Goal: Information Seeking & Learning: Understand process/instructions

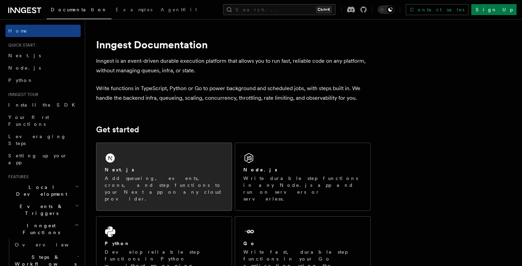
click at [159, 174] on div "Next.js Add queueing, events, crons, and step functions to your Next app on any…" at bounding box center [164, 184] width 119 height 36
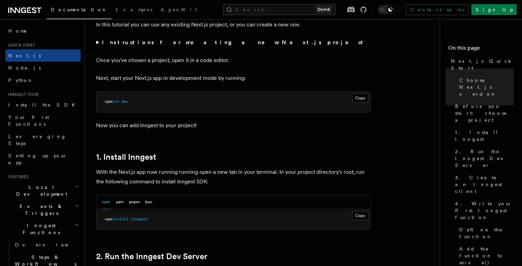
scroll to position [259, 0]
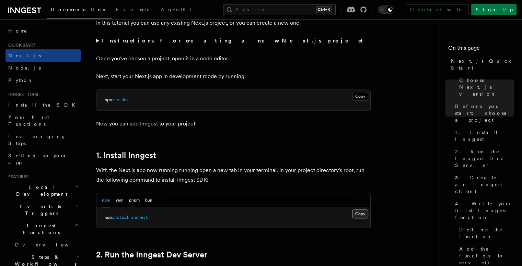
click at [360, 215] on button "Copy Copied" at bounding box center [360, 214] width 16 height 9
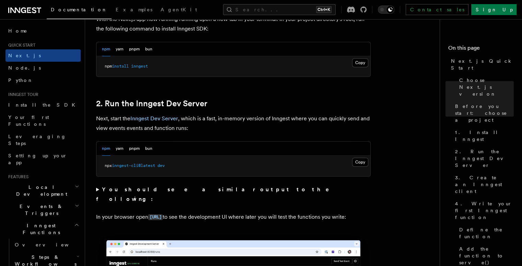
scroll to position [417, 0]
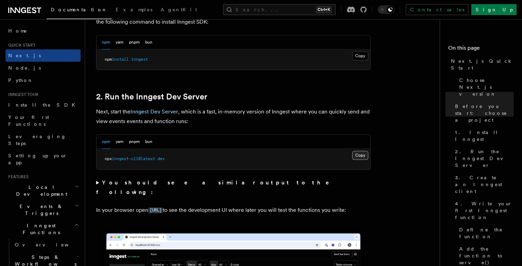
click at [365, 156] on button "Copy Copied" at bounding box center [360, 155] width 16 height 9
click at [356, 154] on button "Copy Copied" at bounding box center [360, 155] width 16 height 9
click at [362, 154] on button "Copy Copied" at bounding box center [360, 155] width 16 height 9
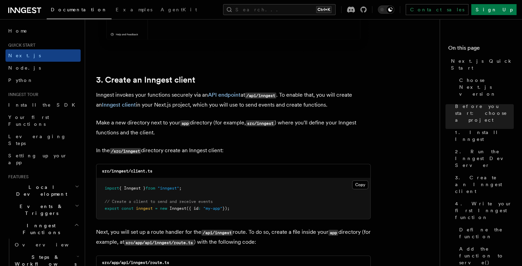
scroll to position [785, 0]
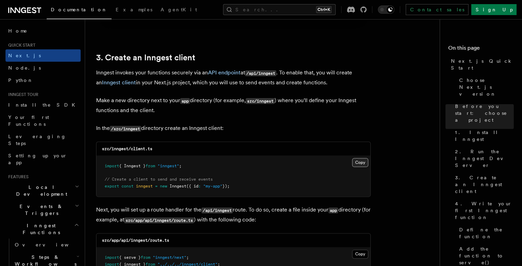
click at [356, 163] on button "Copy Copied" at bounding box center [360, 162] width 16 height 9
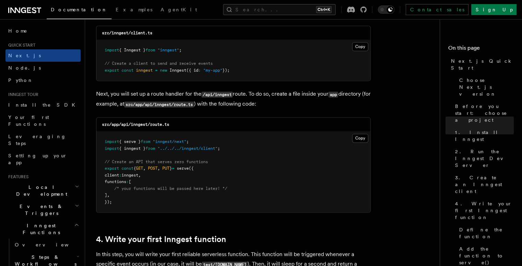
scroll to position [911, 0]
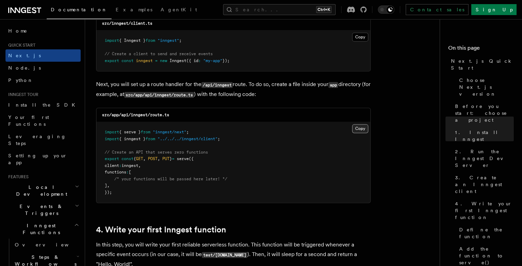
click at [355, 129] on button "Copy Copied" at bounding box center [360, 128] width 16 height 9
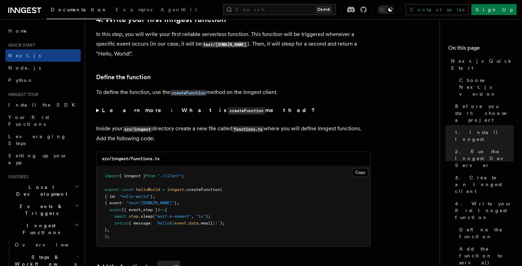
scroll to position [1123, 0]
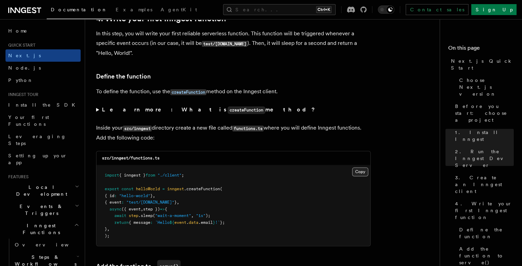
click at [362, 173] on button "Copy Copied" at bounding box center [360, 172] width 16 height 9
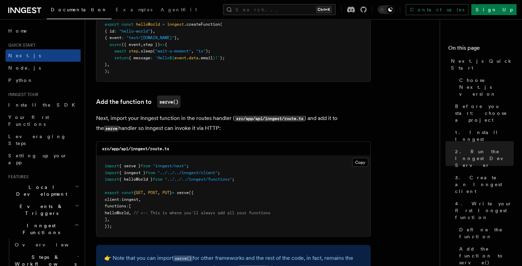
scroll to position [1288, 0]
click at [356, 162] on button "Copy Copied" at bounding box center [360, 161] width 16 height 9
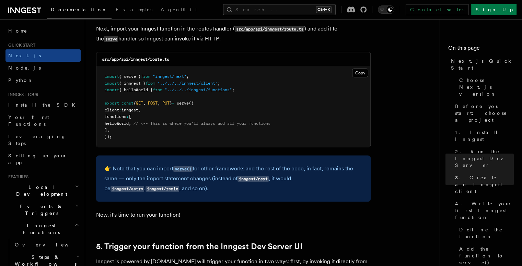
scroll to position [1376, 0]
